Goal: Check status: Check status

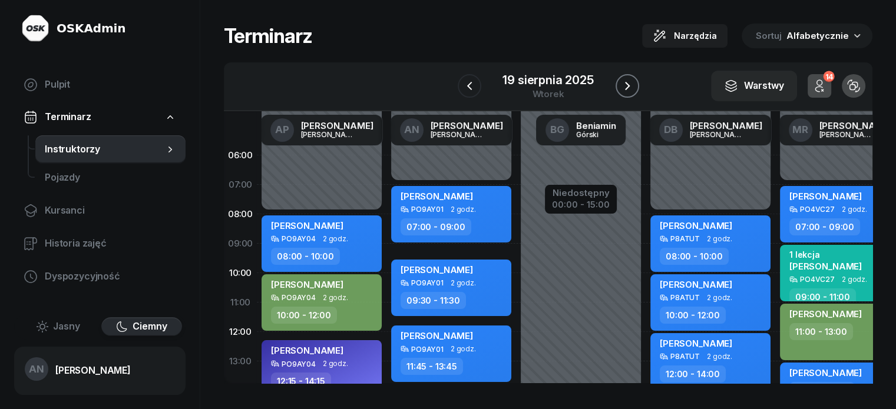
click at [634, 93] on icon "button" at bounding box center [627, 86] width 14 height 14
click at [635, 93] on icon "button" at bounding box center [628, 86] width 14 height 14
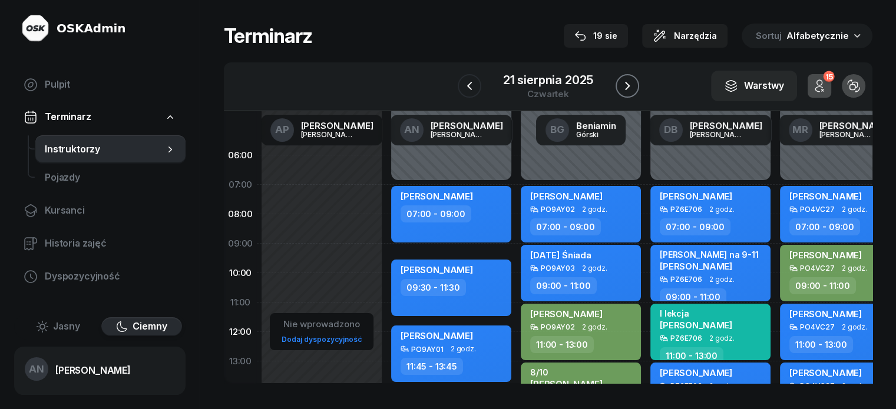
click at [634, 93] on icon "button" at bounding box center [627, 86] width 14 height 14
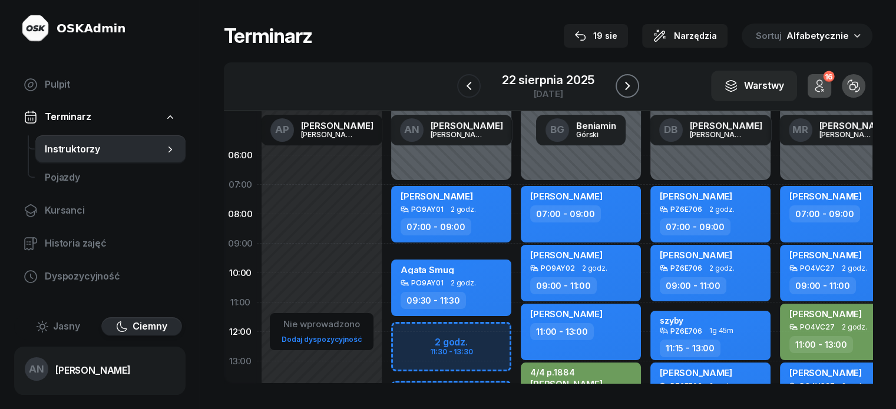
click at [634, 93] on icon "button" at bounding box center [627, 86] width 14 height 14
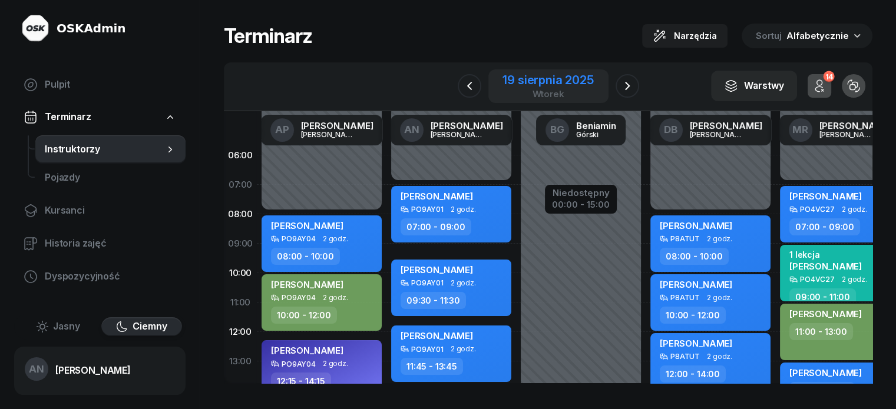
click at [547, 98] on div "wtorek" at bounding box center [547, 94] width 91 height 9
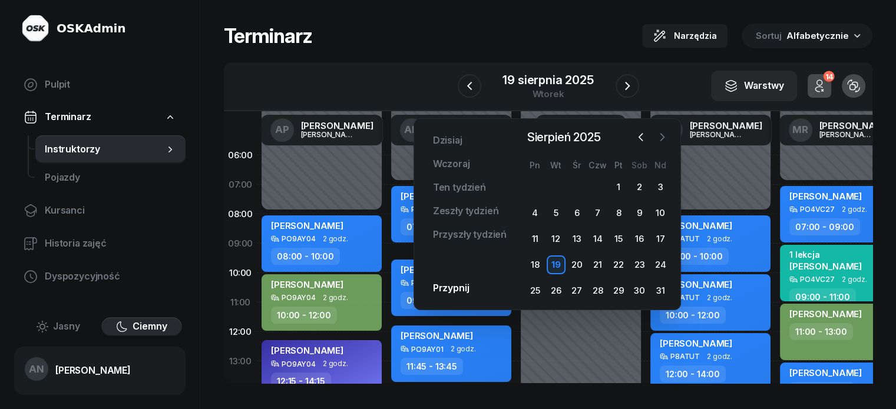
click at [662, 143] on icon "button" at bounding box center [662, 137] width 12 height 12
click at [579, 194] on div "3" at bounding box center [576, 187] width 19 height 19
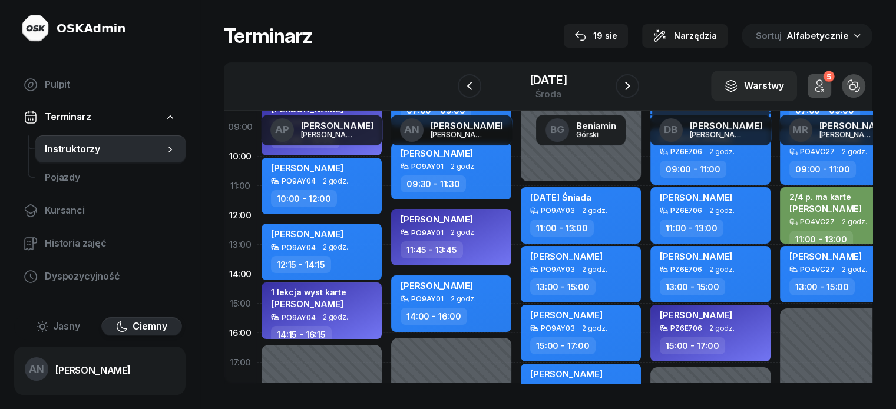
scroll to position [118, 0]
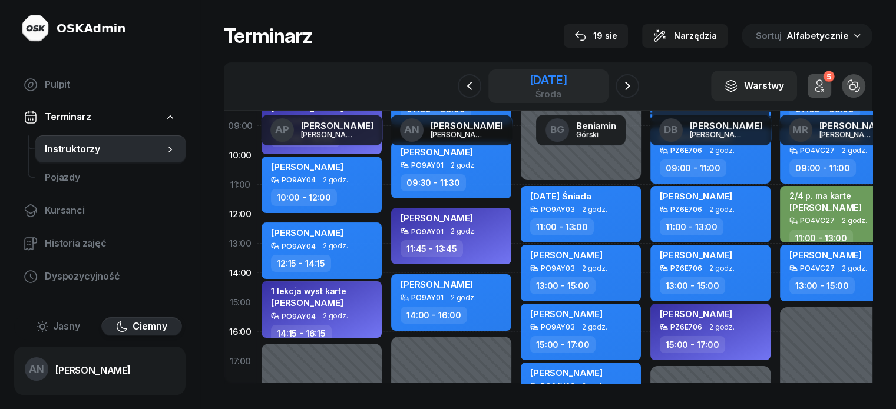
click at [567, 86] on div "3 września 2025" at bounding box center [548, 80] width 38 height 12
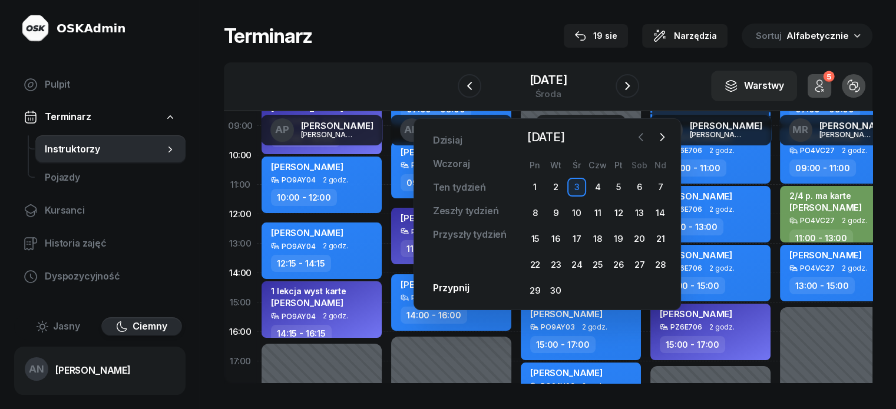
click at [635, 136] on icon "button" at bounding box center [641, 137] width 12 height 12
